Goal: Information Seeking & Learning: Learn about a topic

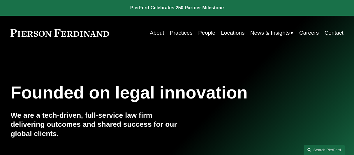
click at [204, 33] on link "People" at bounding box center [206, 32] width 17 height 11
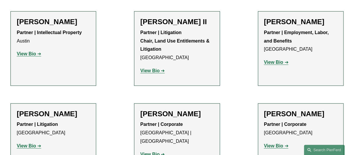
scroll to position [652, 0]
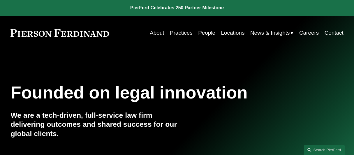
click at [205, 34] on link "People" at bounding box center [206, 32] width 17 height 11
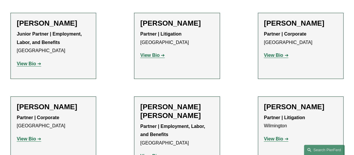
scroll to position [1264, 0]
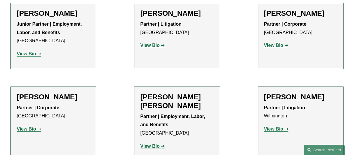
click at [27, 126] on strong "View Bio" at bounding box center [26, 128] width 19 height 5
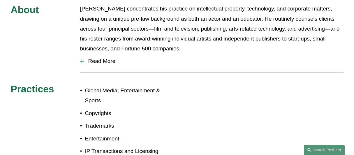
scroll to position [252, 0]
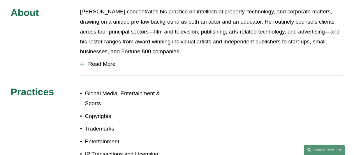
click at [99, 61] on span "Read More" at bounding box center [213, 64] width 259 height 6
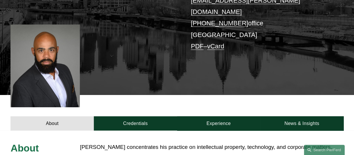
scroll to position [58, 0]
